Goal: Find specific page/section: Find specific page/section

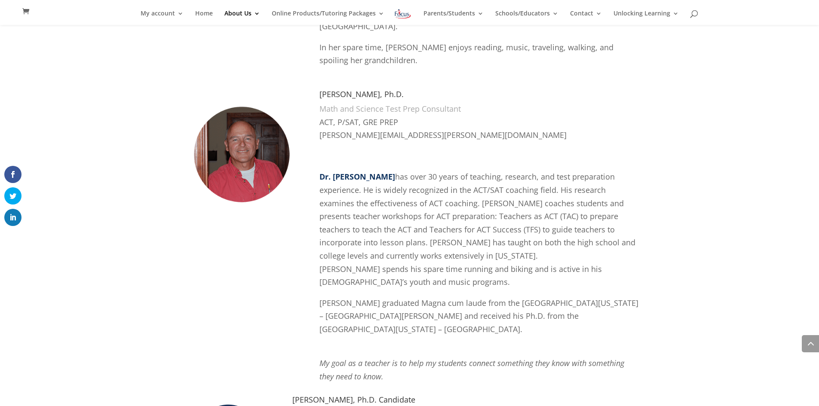
scroll to position [1273, 0]
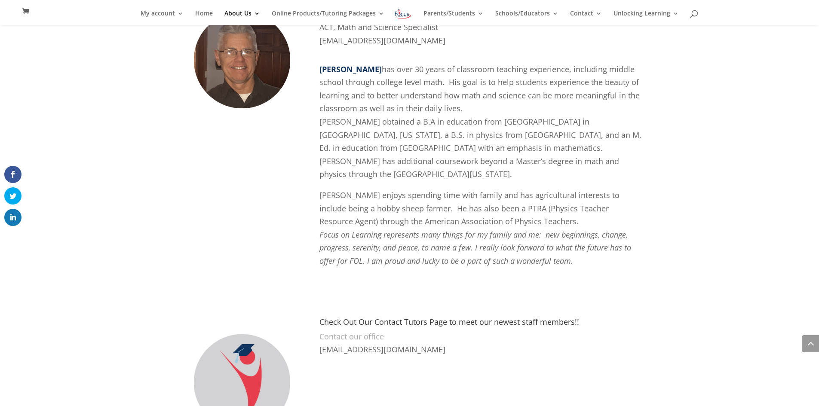
scroll to position [1849, 0]
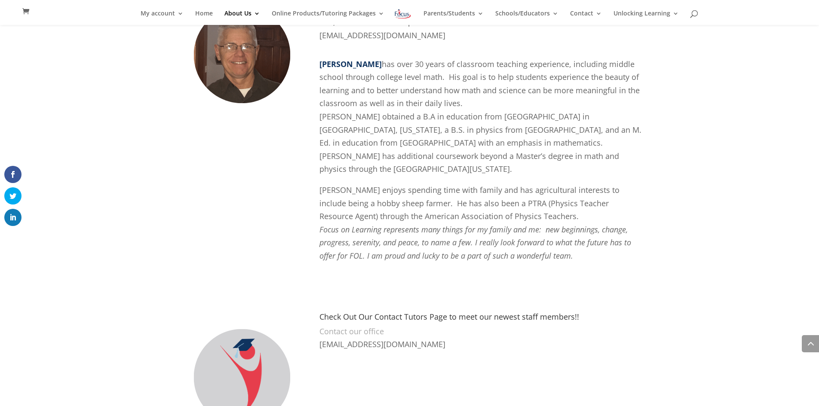
click at [388, 313] on h4 "Check Out Our Contact Tutors Page to meet our newest staff members!!" at bounding box center [480, 319] width 322 height 12
drag, startPoint x: 437, startPoint y: 242, endPoint x: 324, endPoint y: 194, distance: 123.1
click at [322, 187] on div "Tim Larkin, M.Ed. Math and Science Specialist ACT, Math and Science Specialist …" at bounding box center [410, 126] width 464 height 295
drag, startPoint x: 369, startPoint y: 239, endPoint x: 490, endPoint y: 312, distance: 141.2
click at [490, 312] on div "Check Out Our Contact Tutors Page to meet our newest staff members!! Contact ou…" at bounding box center [410, 376] width 464 height 132
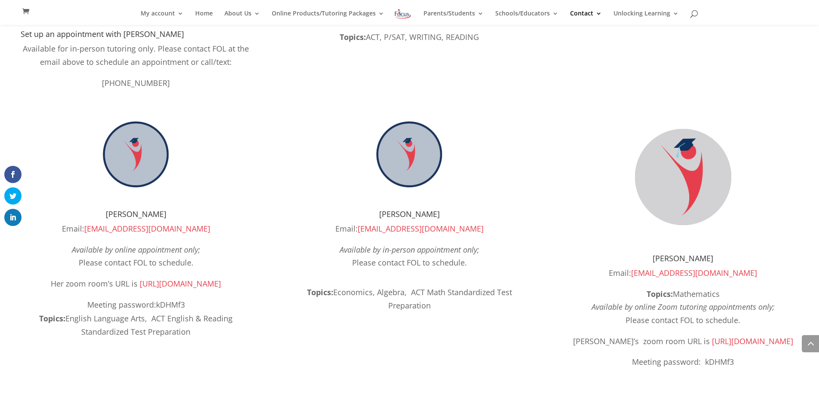
scroll to position [785, 0]
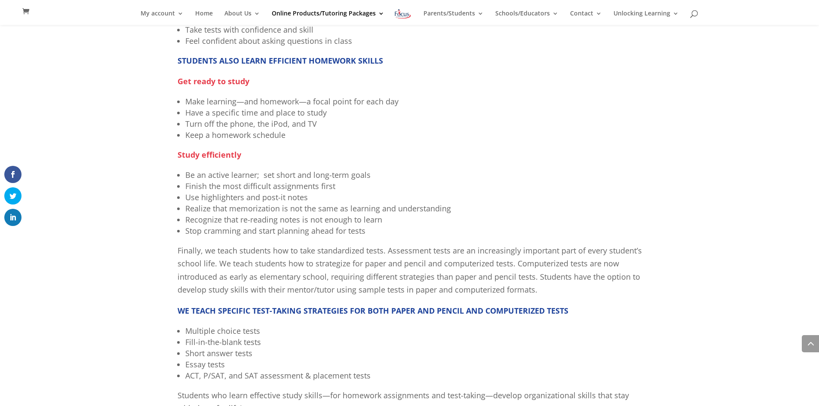
scroll to position [722, 0]
